Goal: Information Seeking & Learning: Learn about a topic

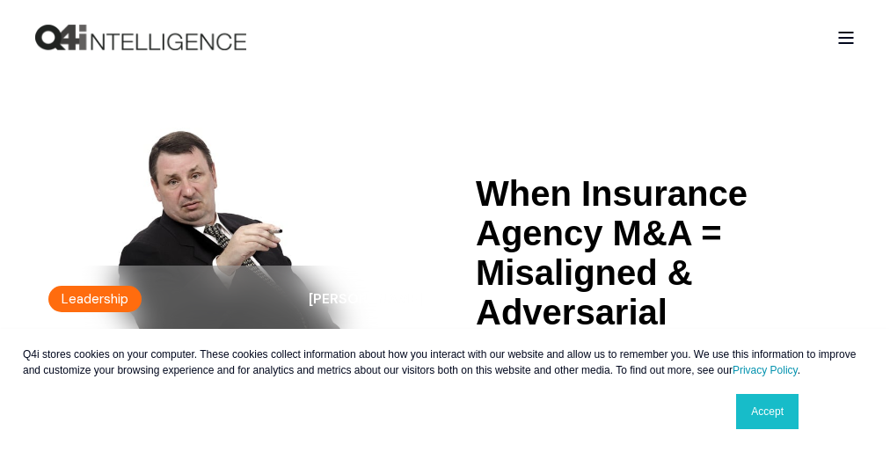
click at [445, 383] on div "Q4i stores cookies on your computer. These cookies collect information about ho…" at bounding box center [444, 390] width 879 height 123
click at [445, 226] on header "Leadership [PERSON_NAME] When Insurance Agency M&A = Misaligned & Adversarial" at bounding box center [445, 233] width 890 height 316
click at [445, 383] on div "Q4i stores cookies on your computer. These cookies collect information about ho…" at bounding box center [444, 390] width 879 height 123
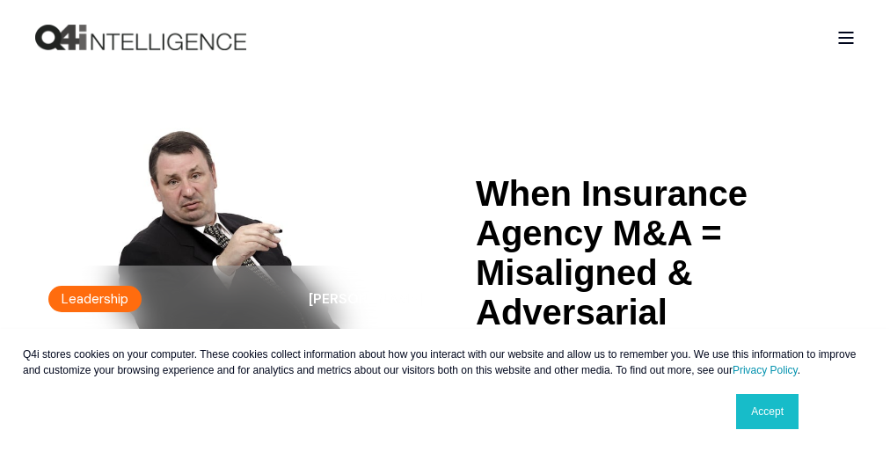
click at [445, 383] on div "Q4i stores cookies on your computer. These cookies collect information about ho…" at bounding box center [444, 390] width 879 height 123
click at [445, 226] on header "Leadership [PERSON_NAME] When Insurance Agency M&A = Misaligned & Adversarial" at bounding box center [445, 233] width 890 height 316
click at [445, 383] on div "Q4i stores cookies on your computer. These cookies collect information about ho…" at bounding box center [444, 390] width 879 height 123
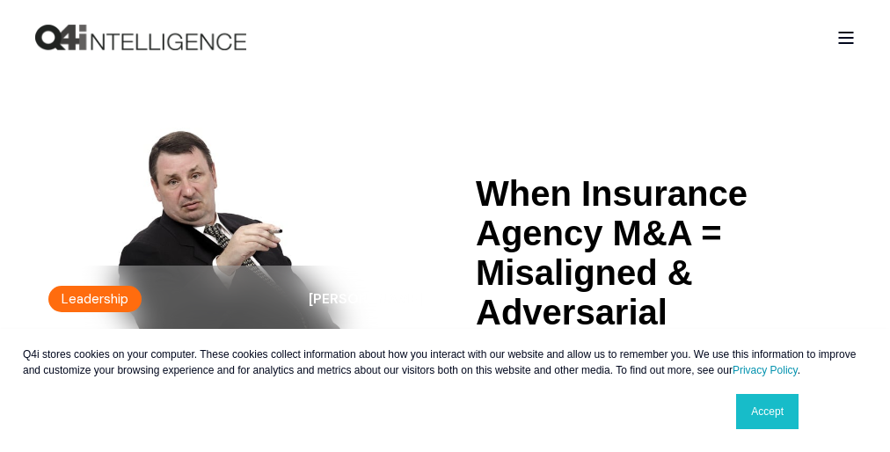
click at [445, 383] on div "Q4i stores cookies on your computer. These cookies collect information about ho…" at bounding box center [444, 390] width 879 height 123
